Goal: Check status

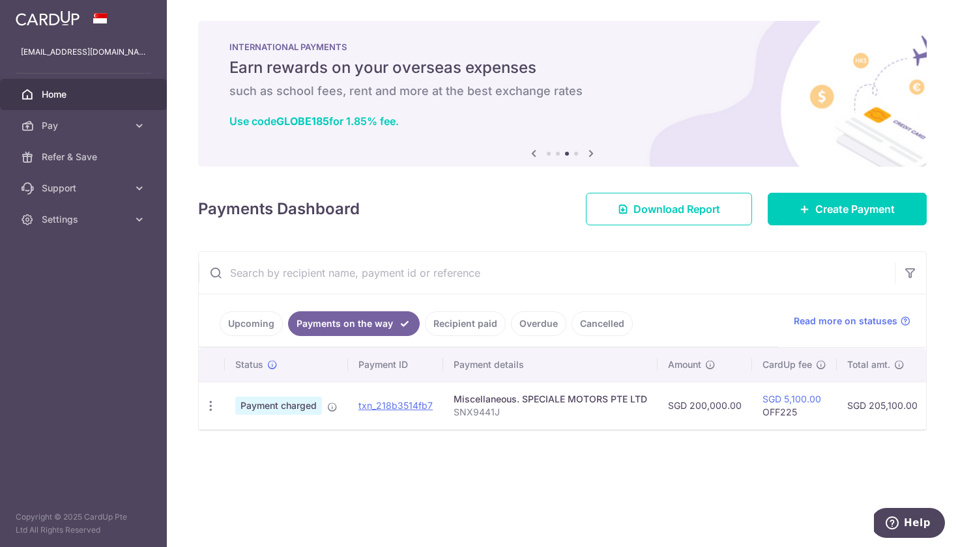
click at [68, 92] on span "Home" at bounding box center [85, 94] width 86 height 13
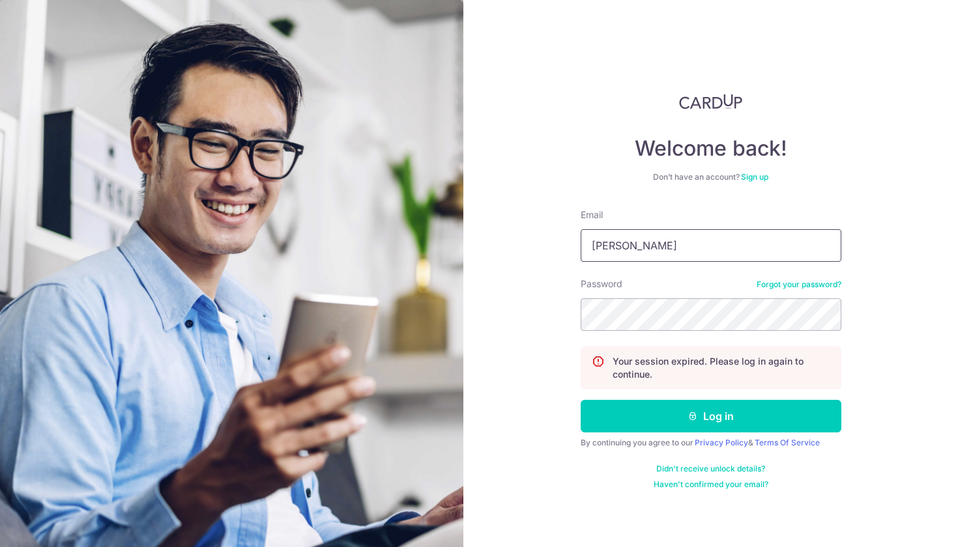
type input "J"
type input "[EMAIL_ADDRESS][DOMAIN_NAME]"
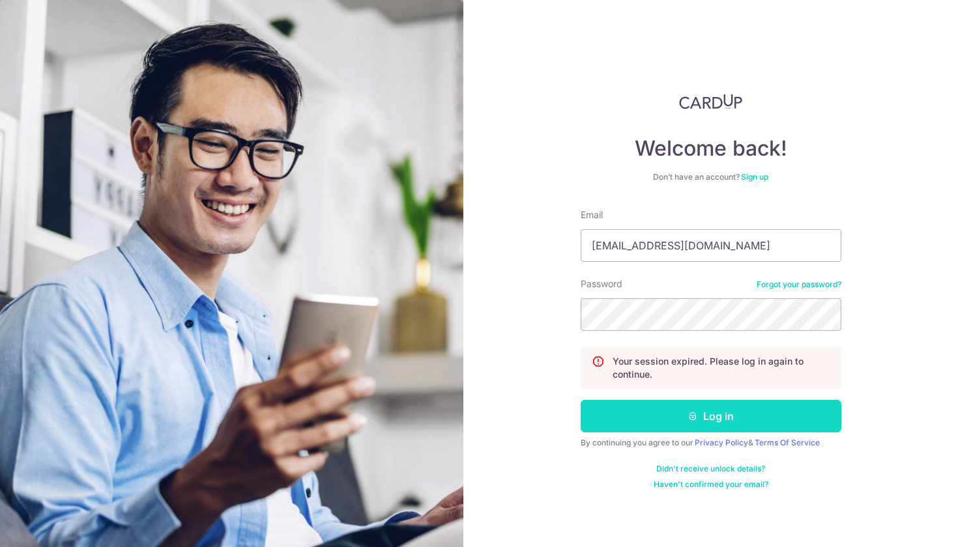
click at [698, 420] on icon "submit" at bounding box center [693, 416] width 10 height 10
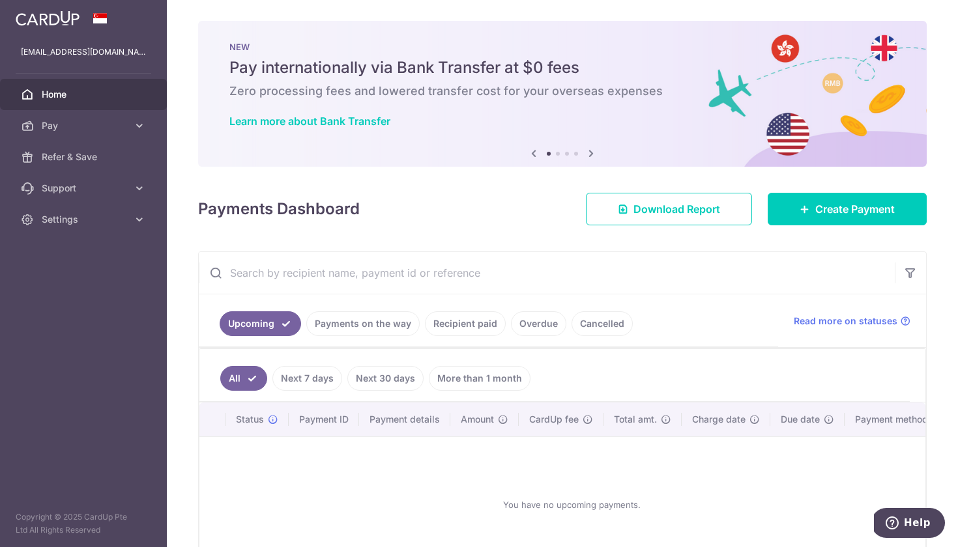
click at [345, 323] on link "Payments on the way" at bounding box center [362, 324] width 113 height 25
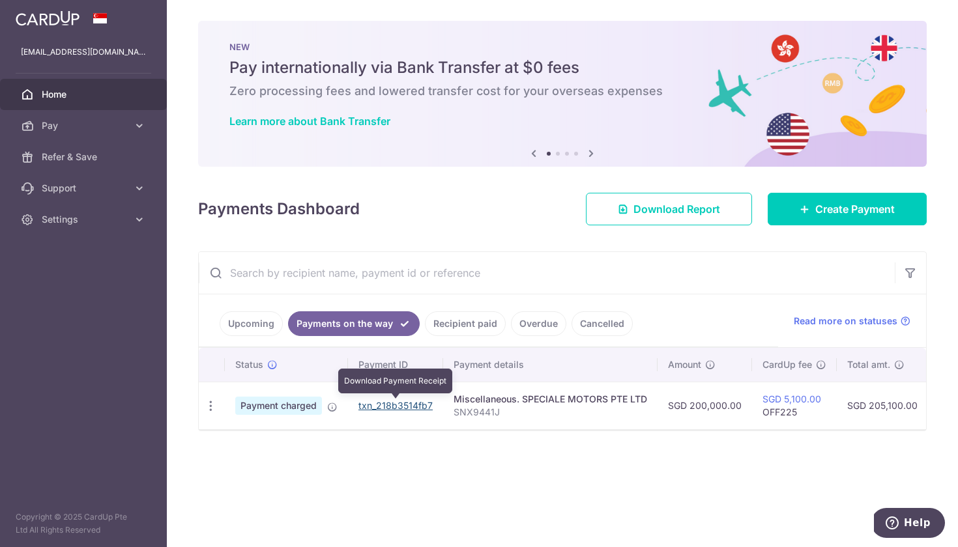
click at [408, 411] on link "txn_218b3514fb7" at bounding box center [395, 405] width 74 height 11
